Goal: Task Accomplishment & Management: Manage account settings

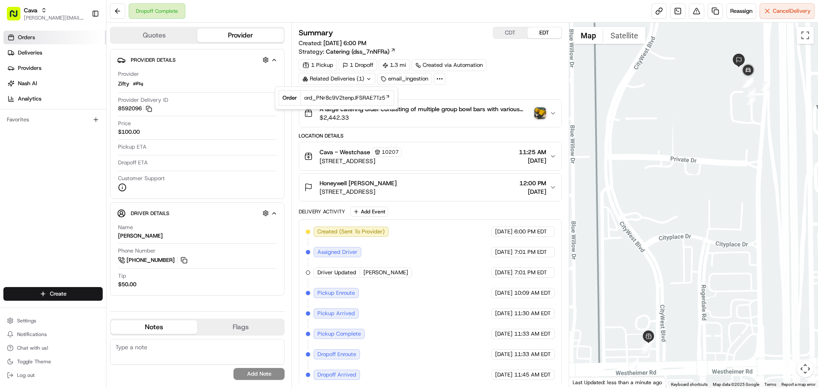
click at [38, 36] on link "Orders" at bounding box center [54, 38] width 103 height 14
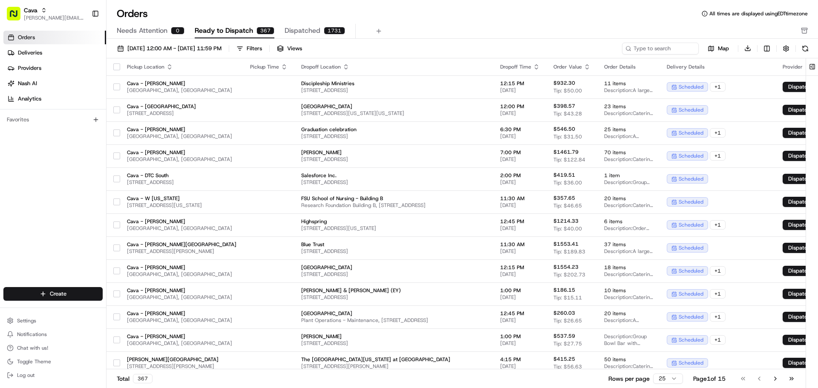
click at [173, 35] on button "Needs Attention 0" at bounding box center [151, 31] width 68 height 14
